Goal: Find specific page/section: Find specific page/section

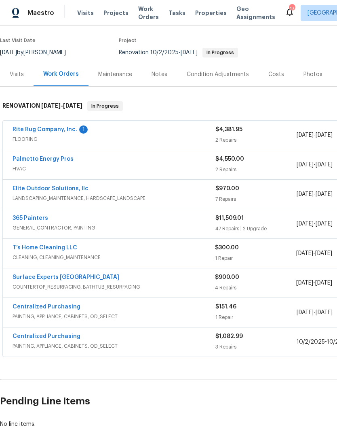
scroll to position [60, 0]
click at [44, 276] on link "Surface Experts [GEOGRAPHIC_DATA]" at bounding box center [66, 277] width 107 height 6
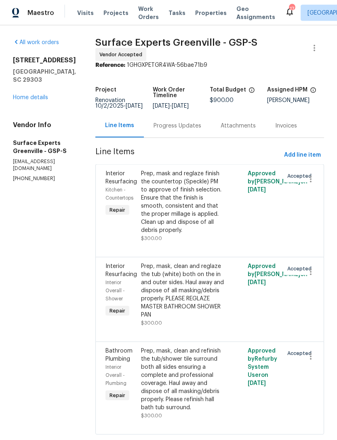
scroll to position [24, 0]
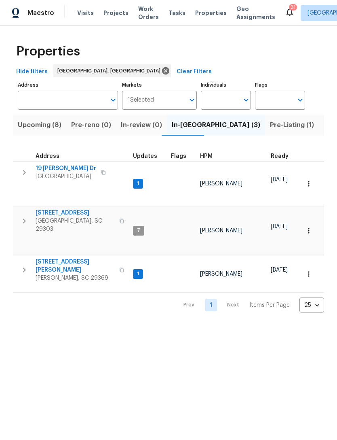
click at [65, 258] on span "221 Angel Rose Dr" at bounding box center [75, 266] width 79 height 16
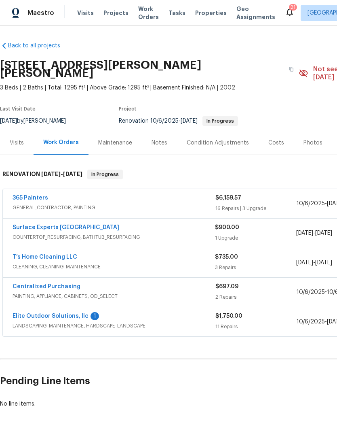
click at [53, 225] on link "Surface Experts [GEOGRAPHIC_DATA]" at bounding box center [66, 228] width 107 height 6
